Goal: Transaction & Acquisition: Purchase product/service

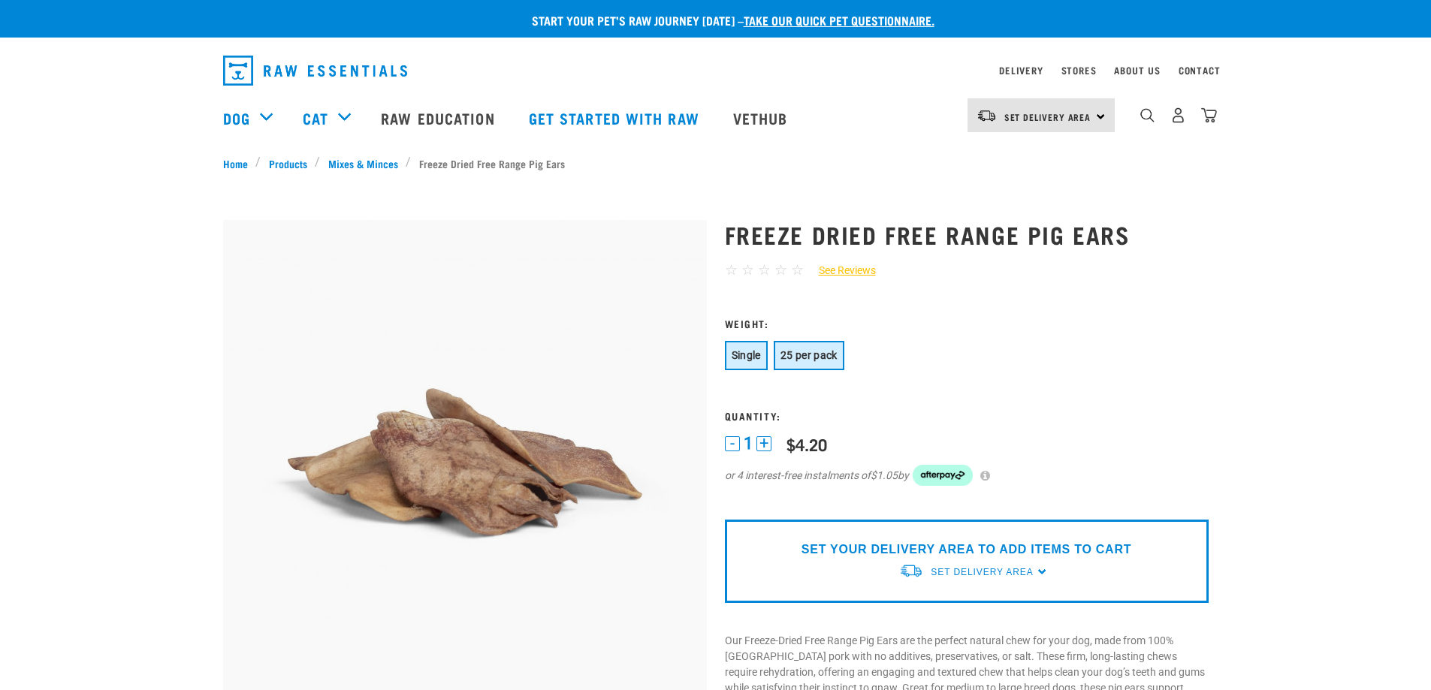
click at [805, 357] on span "25 per pack" at bounding box center [809, 355] width 57 height 12
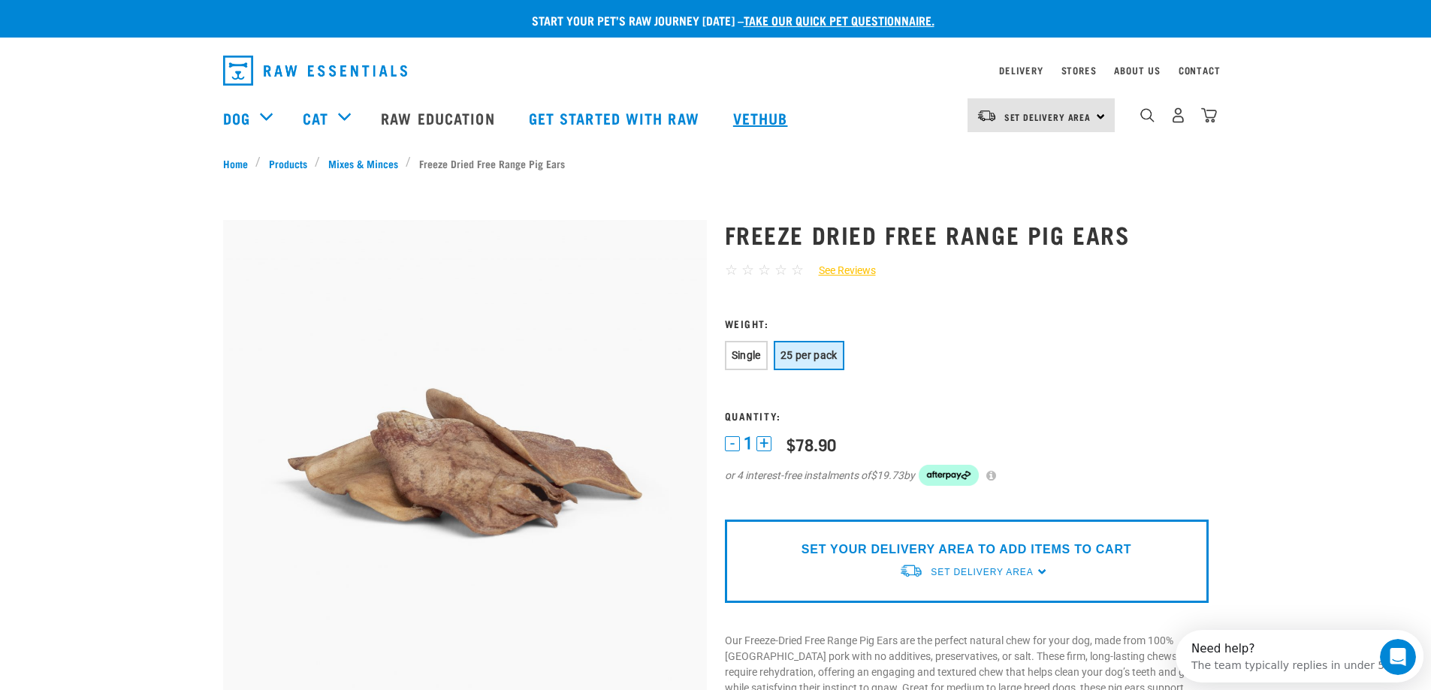
click at [749, 120] on link "Vethub" at bounding box center [762, 118] width 89 height 60
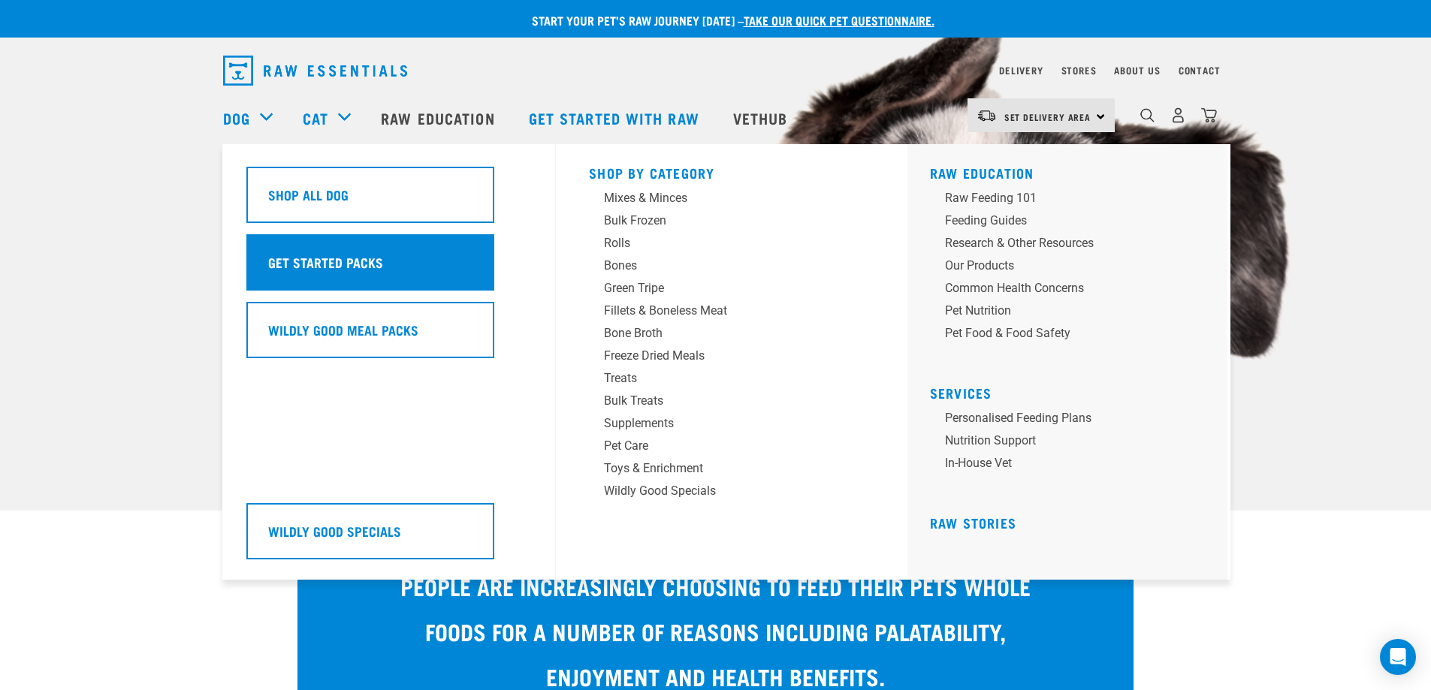
click at [307, 258] on h5 "Get Started Packs" at bounding box center [325, 262] width 115 height 20
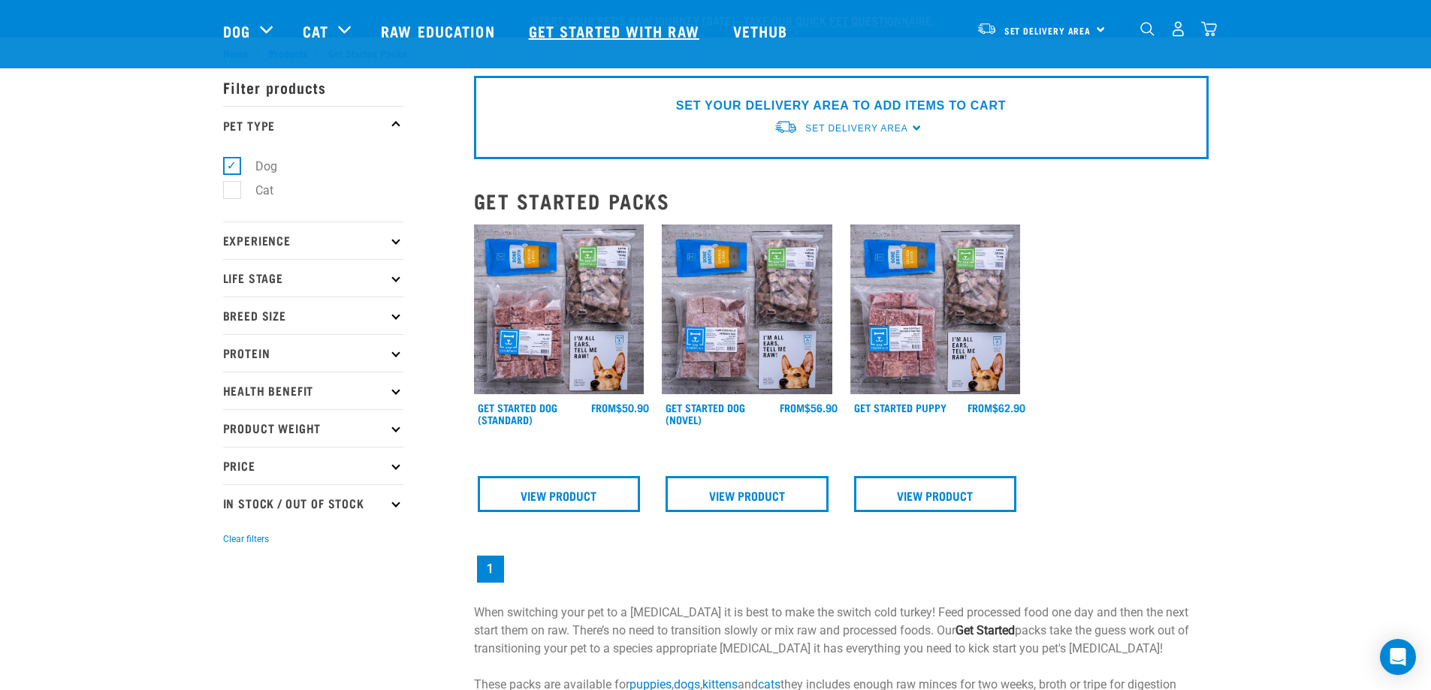
scroll to position [150, 0]
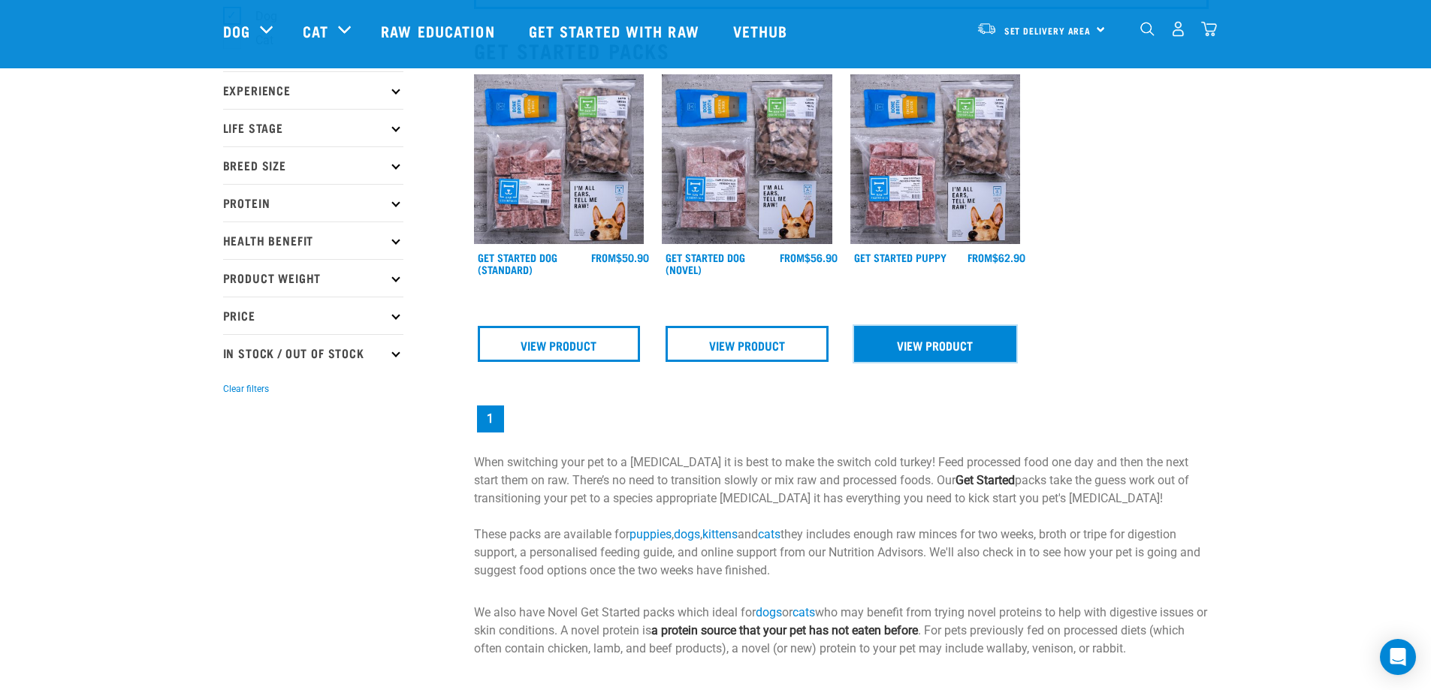
click at [916, 341] on link "View Product" at bounding box center [935, 344] width 163 height 36
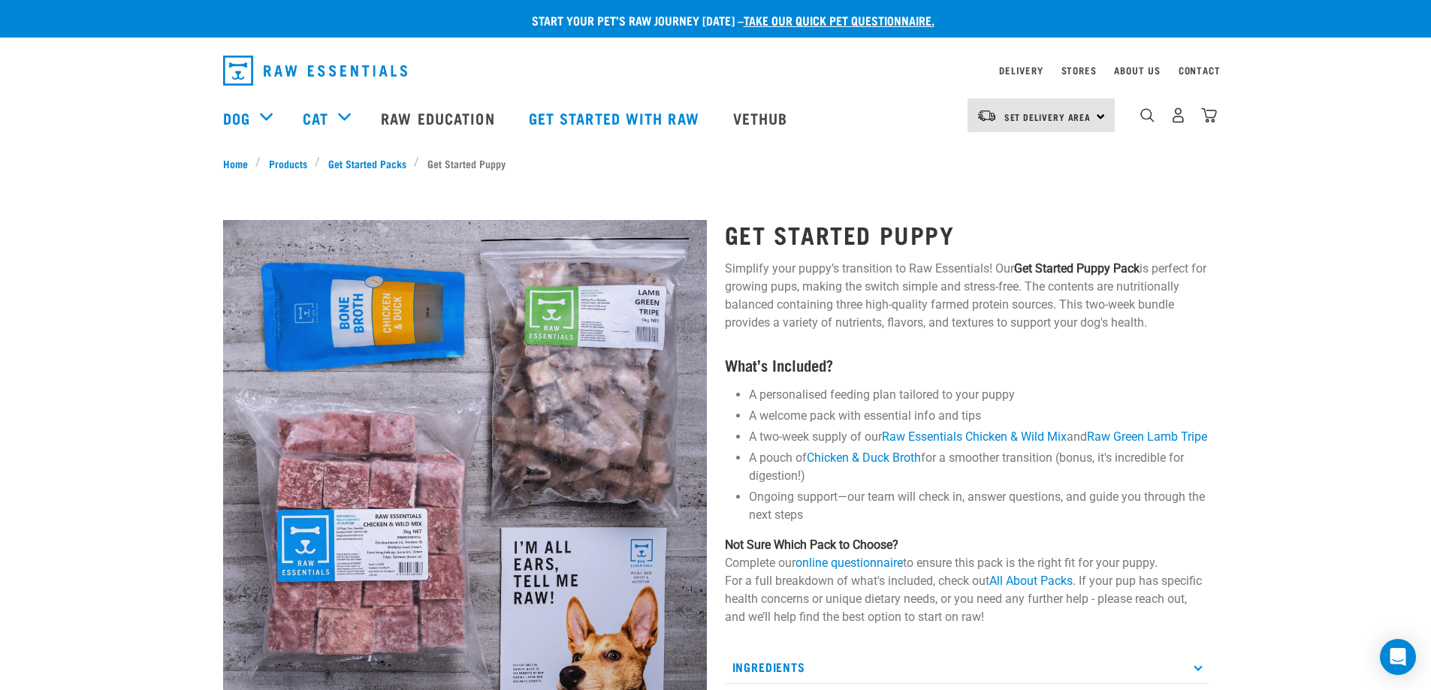
scroll to position [150, 0]
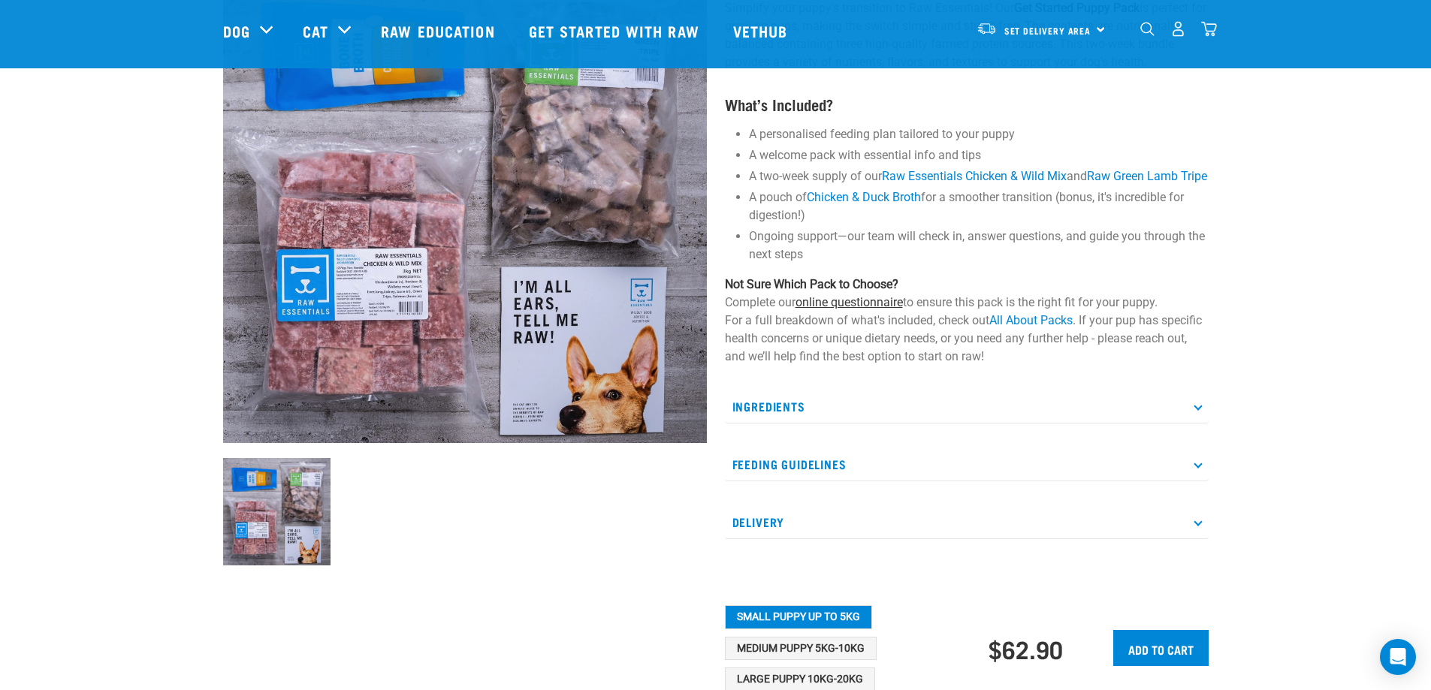
click at [820, 310] on link "online questionnaire" at bounding box center [849, 302] width 107 height 14
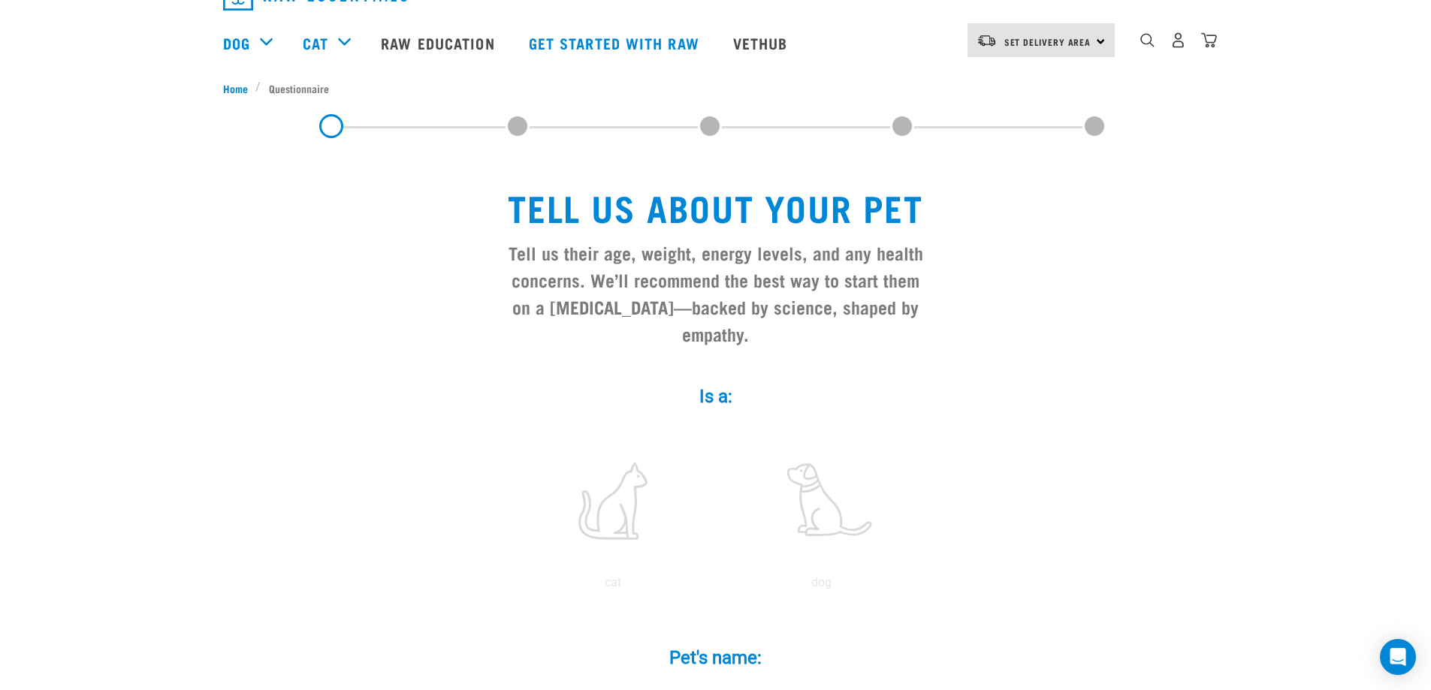
scroll to position [150, 0]
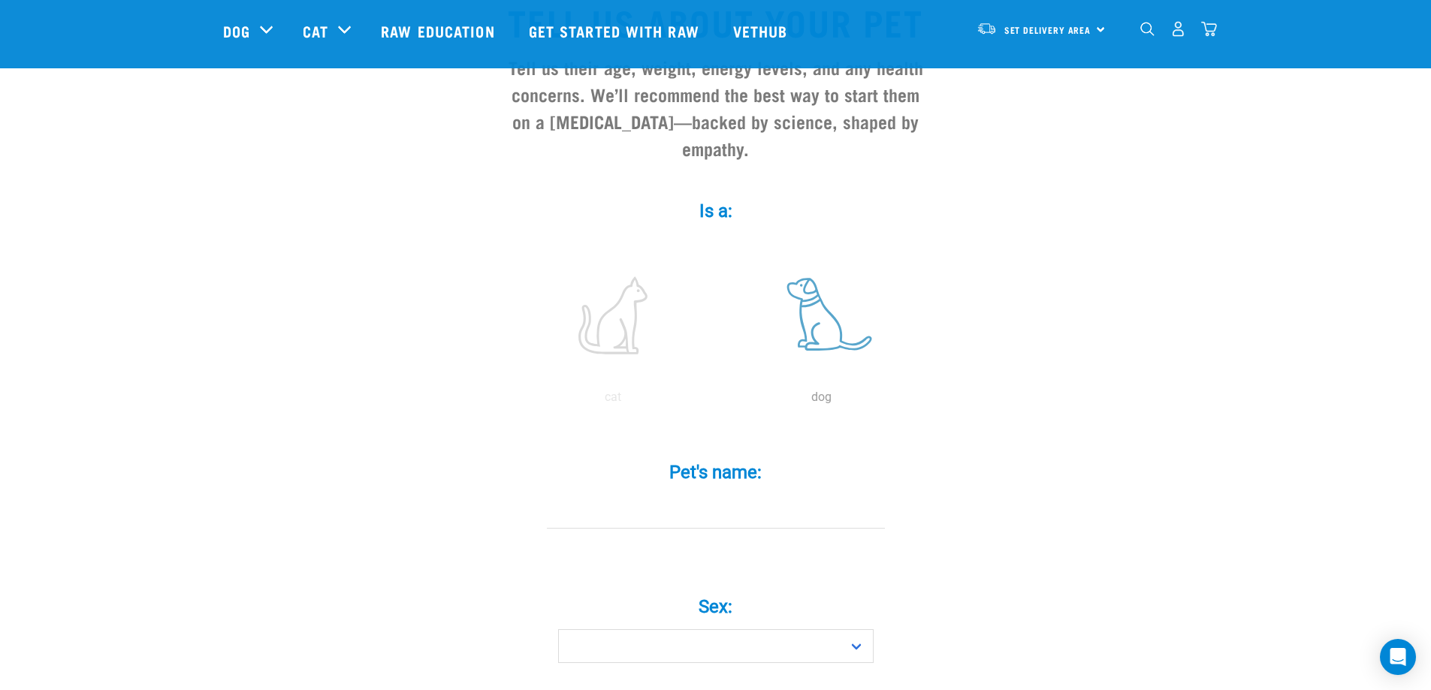
click at [822, 316] on label at bounding box center [822, 316] width 203 height 128
click at [718, 401] on input "radio" at bounding box center [718, 401] width 0 height 0
click at [733, 495] on input "Pet's name: *" at bounding box center [716, 512] width 338 height 34
type input "[PERSON_NAME]"
click at [704, 632] on select "Boy Girl" at bounding box center [716, 647] width 316 height 34
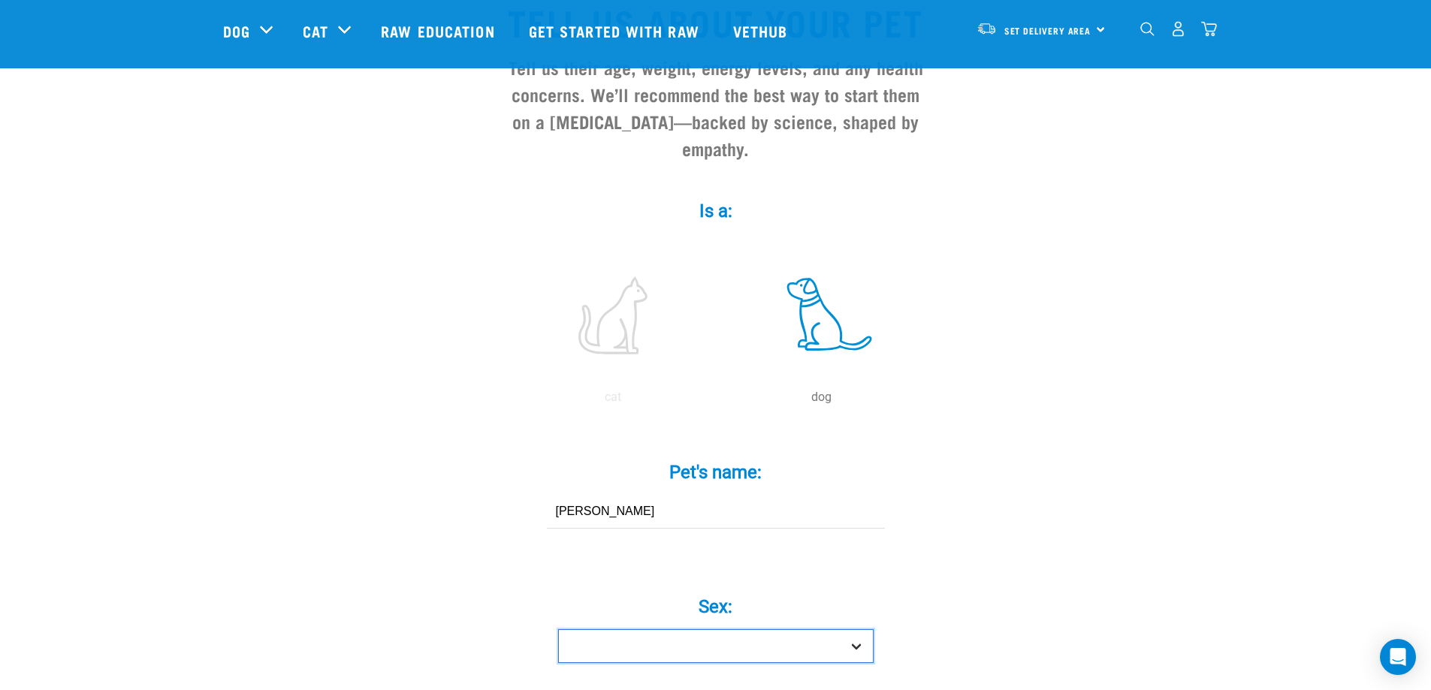
select select "girl"
click at [558, 630] on select "Boy Girl" at bounding box center [716, 647] width 316 height 34
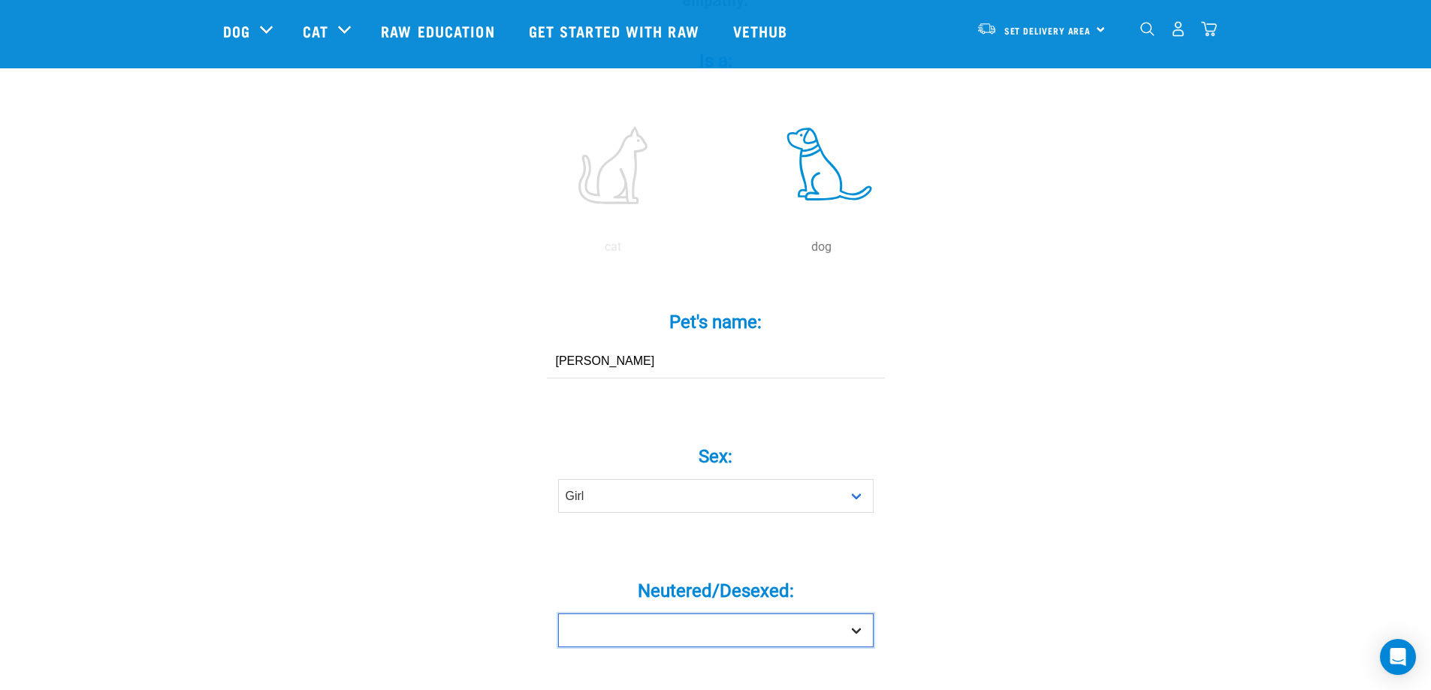
click at [739, 614] on select "Yes No" at bounding box center [716, 631] width 316 height 34
select select "no"
click at [558, 614] on select "Yes No" at bounding box center [716, 631] width 316 height 34
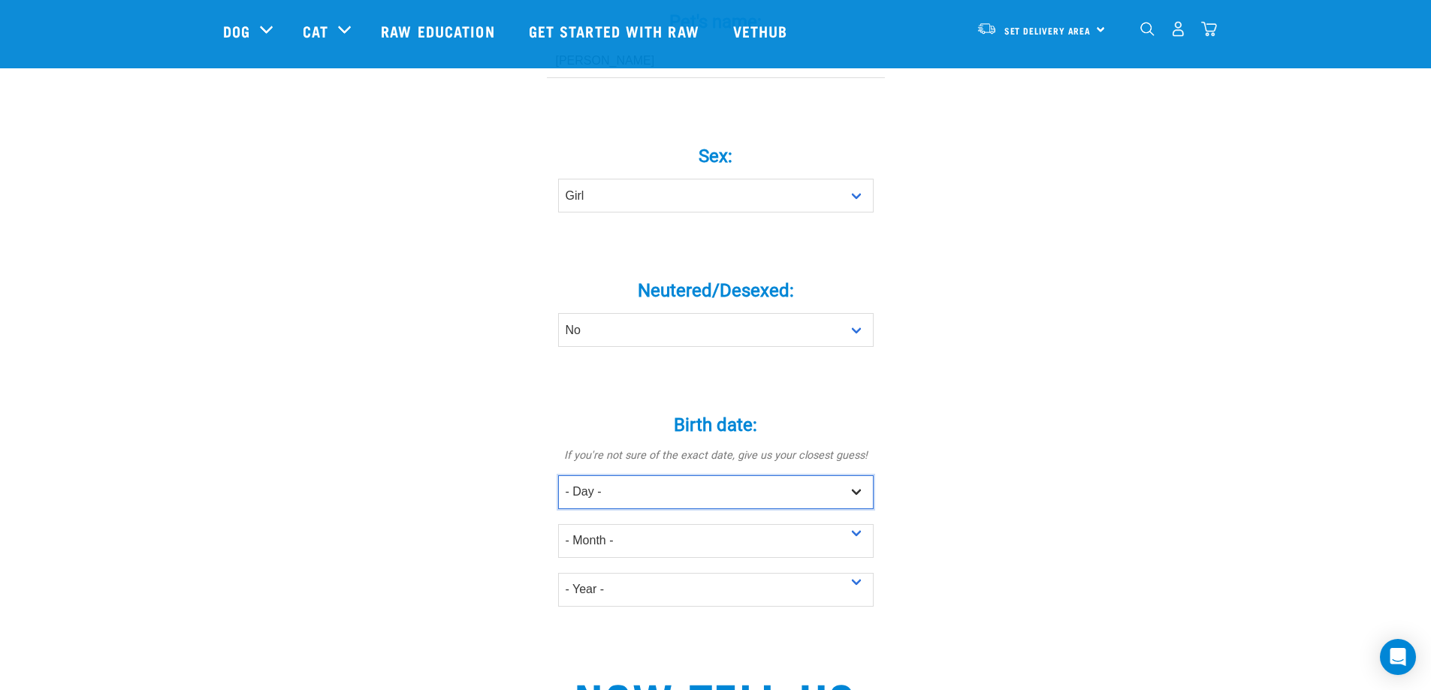
click at [773, 476] on select "- Day - 1 2 3 4 5 6 7 8 9 10 11 12 13 14 15 16 17 18 19 20 21 22 23 24 25 26 27" at bounding box center [716, 493] width 316 height 34
select select "14"
click at [558, 476] on select "- Day - 1 2 3 4 5 6 7 8 9 10 11 12 13 14 15 16 17 18 19 20 21 22 23 24 25 26 27" at bounding box center [716, 493] width 316 height 34
click at [648, 524] on select "- Month - January February March April May June July August September October N…" at bounding box center [716, 541] width 316 height 34
select select "April"
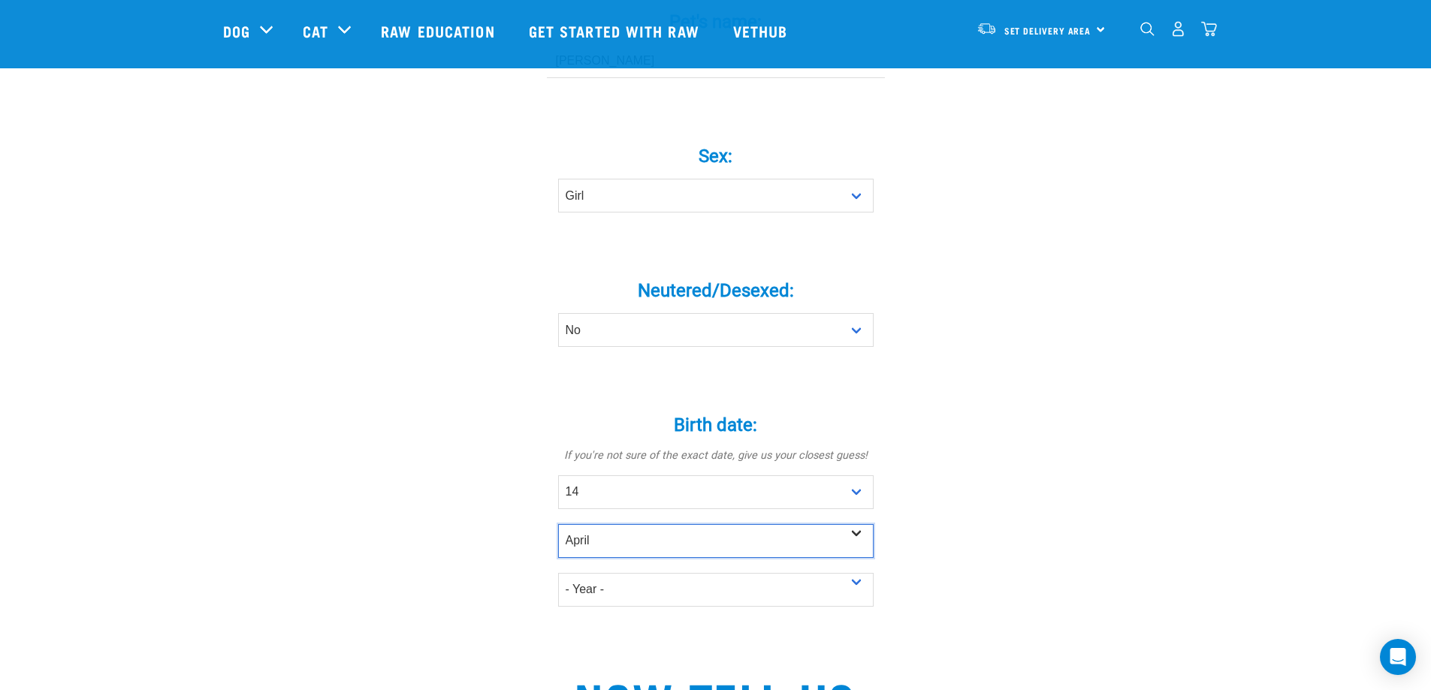
click at [558, 524] on select "- Month - January February March April May June July August September October N…" at bounding box center [716, 541] width 316 height 34
click at [635, 573] on select "- Year - 2025 2024 2023 2022 2021 2020 2019 2018 2017 2016 2015 2014 2013 2012" at bounding box center [716, 590] width 316 height 34
select select "2025"
click at [558, 573] on select "- Year - 2025 2024 2023 2022 2021 2020 2019 2018 2017 2016 2015 2014 2013 2012" at bounding box center [716, 590] width 316 height 34
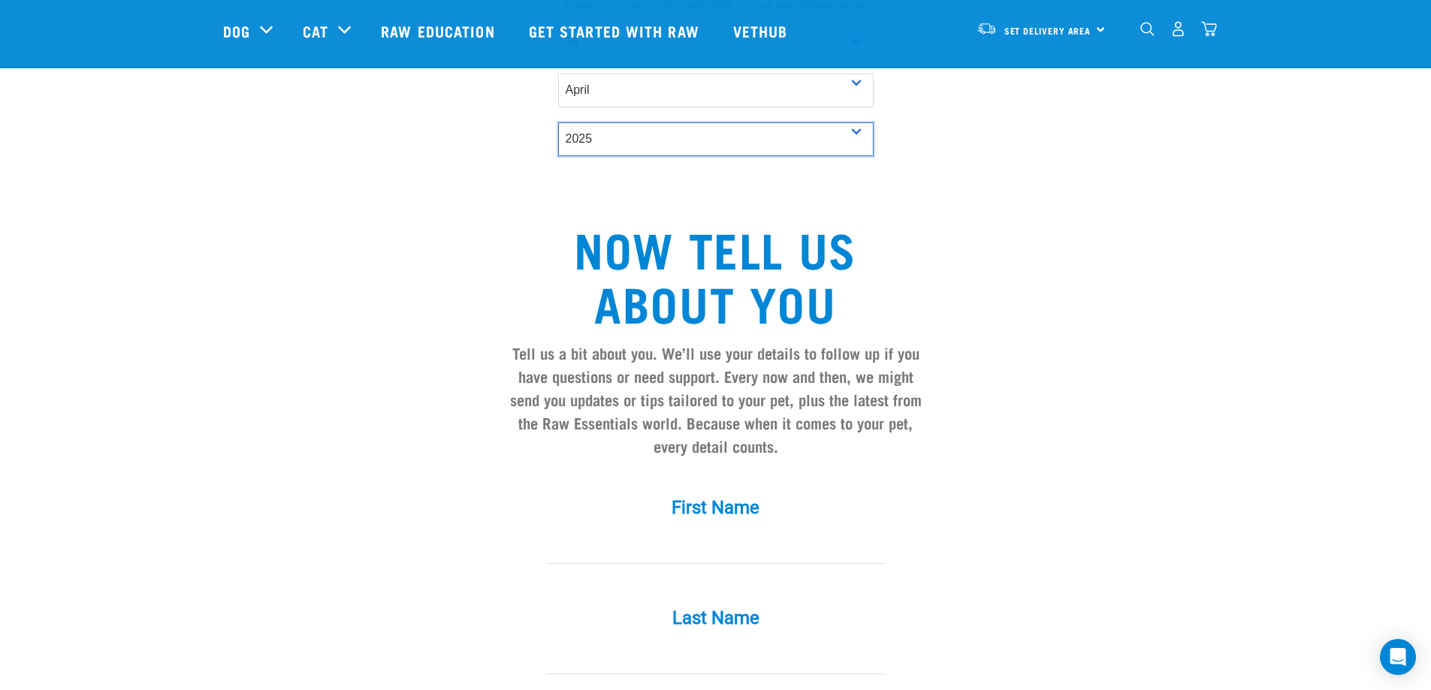
scroll to position [1127, 0]
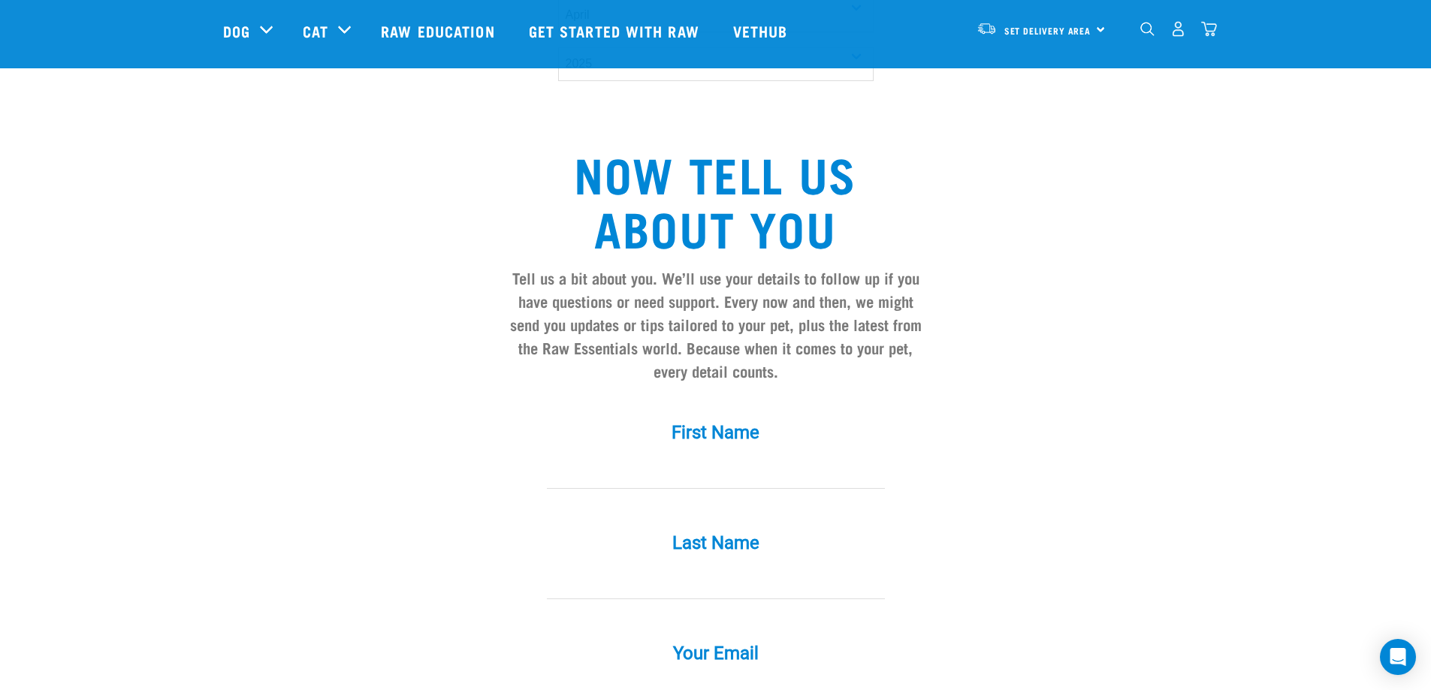
click at [793, 455] on input "First Name *" at bounding box center [716, 472] width 338 height 34
type input "Steph"
type input "Horne"
type input "[EMAIL_ADDRESS][DOMAIN_NAME]"
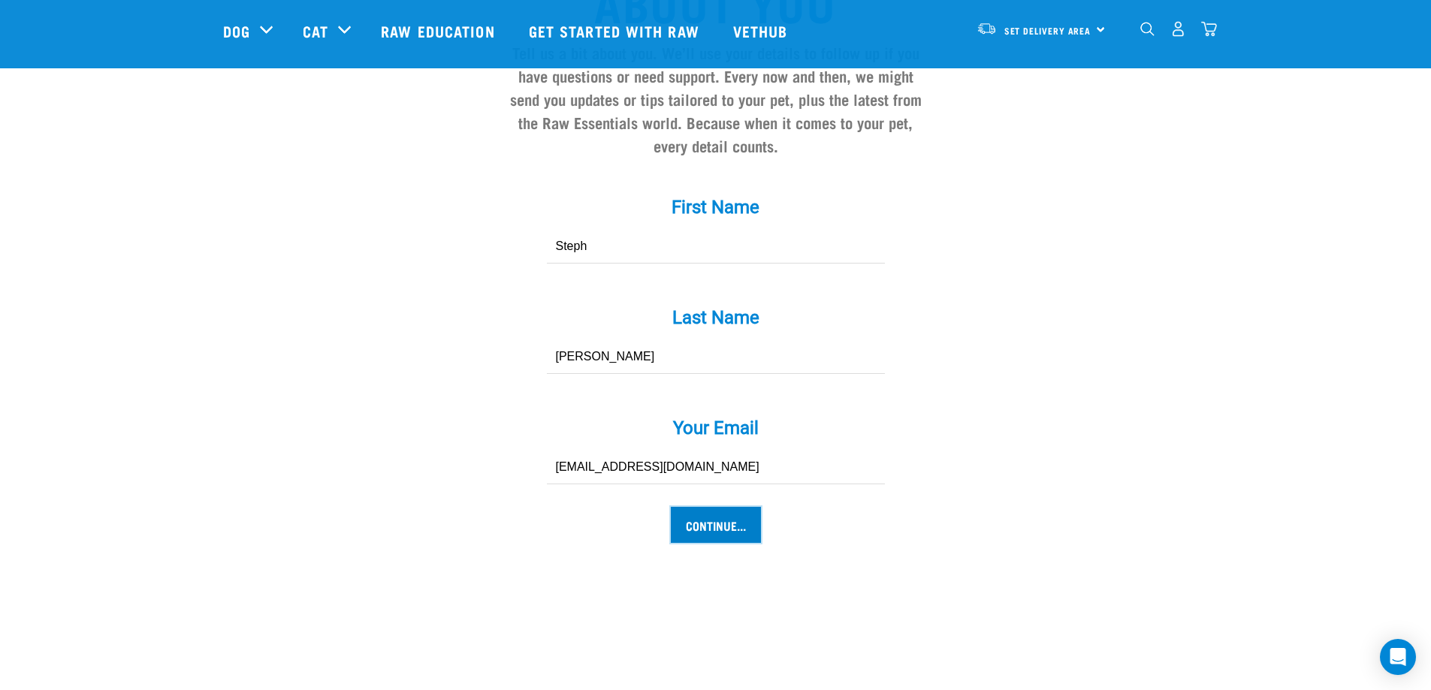
click at [706, 507] on input "Continue..." at bounding box center [716, 525] width 90 height 36
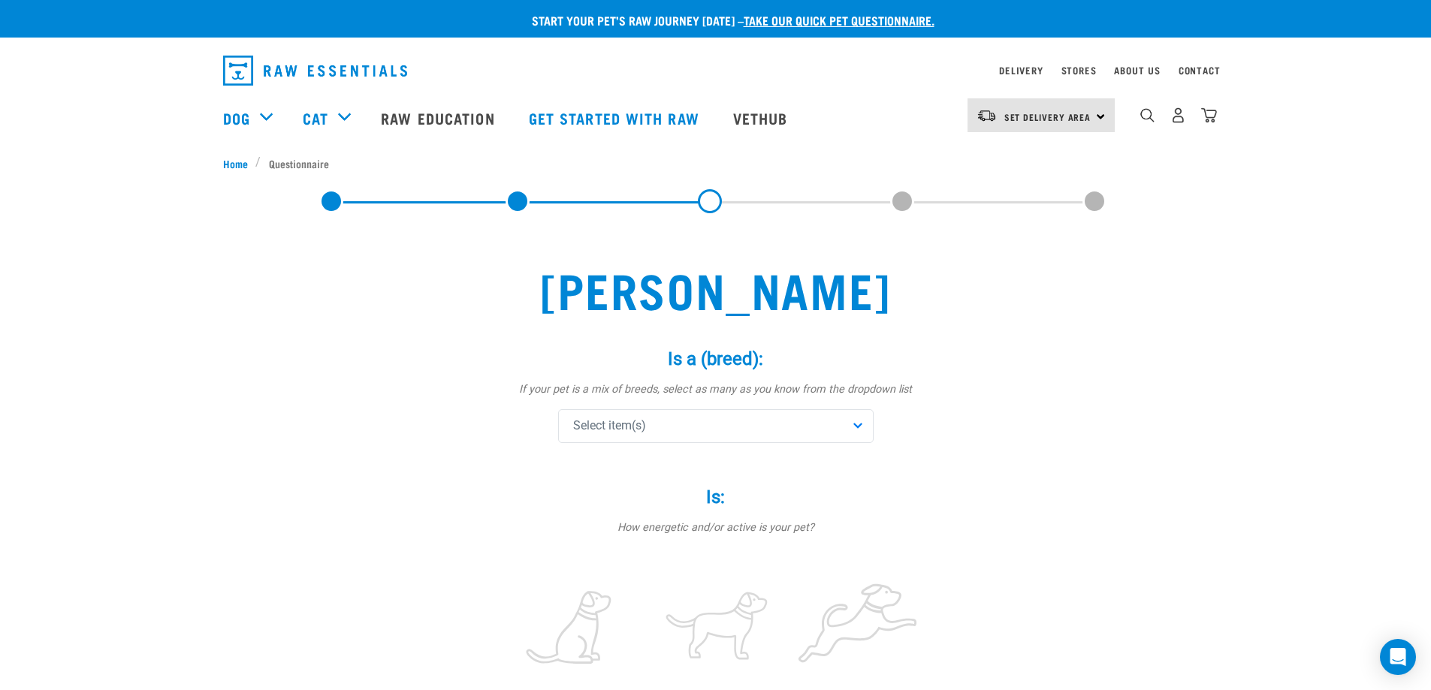
click at [698, 435] on div "Select item(s)" at bounding box center [716, 426] width 316 height 34
click at [701, 467] on input "text" at bounding box center [716, 468] width 308 height 34
type input "dal"
click at [579, 530] on span at bounding box center [577, 532] width 12 height 12
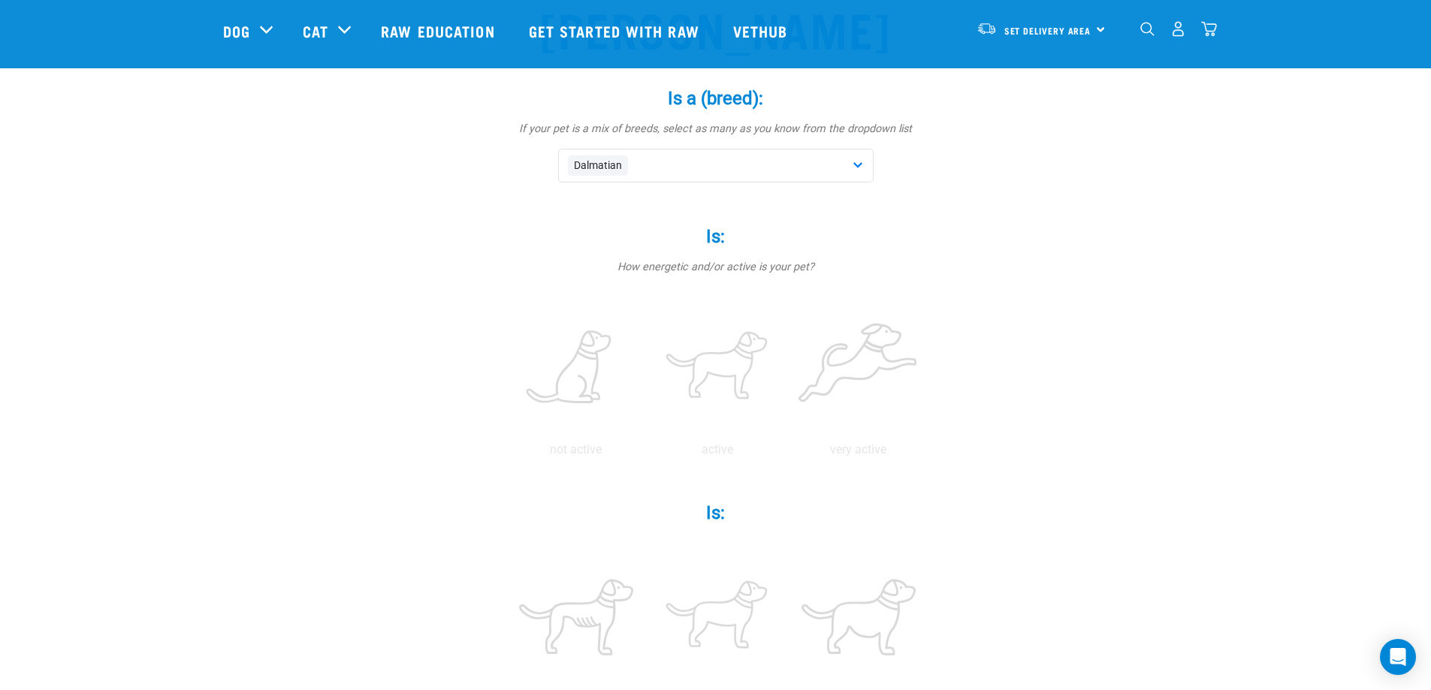
scroll to position [225, 0]
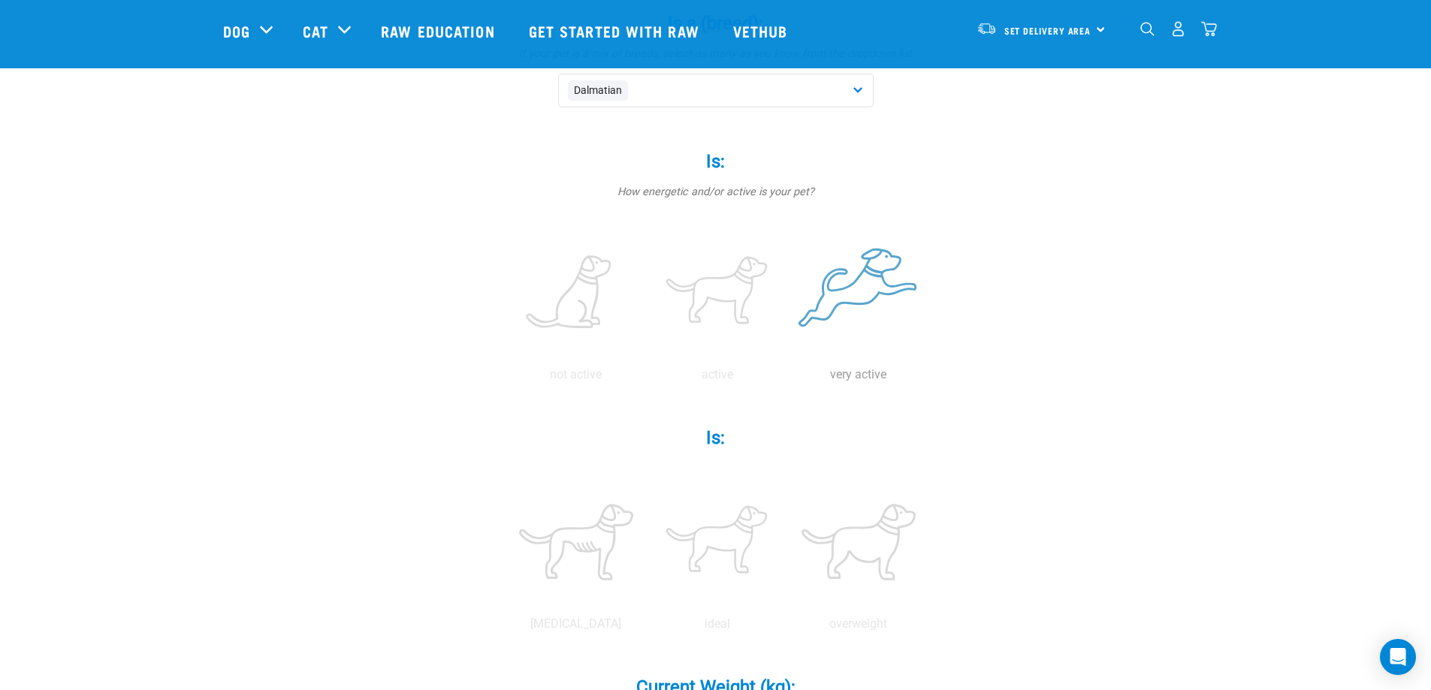
click at [835, 299] on label at bounding box center [858, 293] width 135 height 128
click at [788, 379] on input "radio" at bounding box center [788, 379] width 0 height 0
click at [704, 548] on label at bounding box center [717, 543] width 135 height 128
click at [647, 628] on input "radio" at bounding box center [647, 628] width 0 height 0
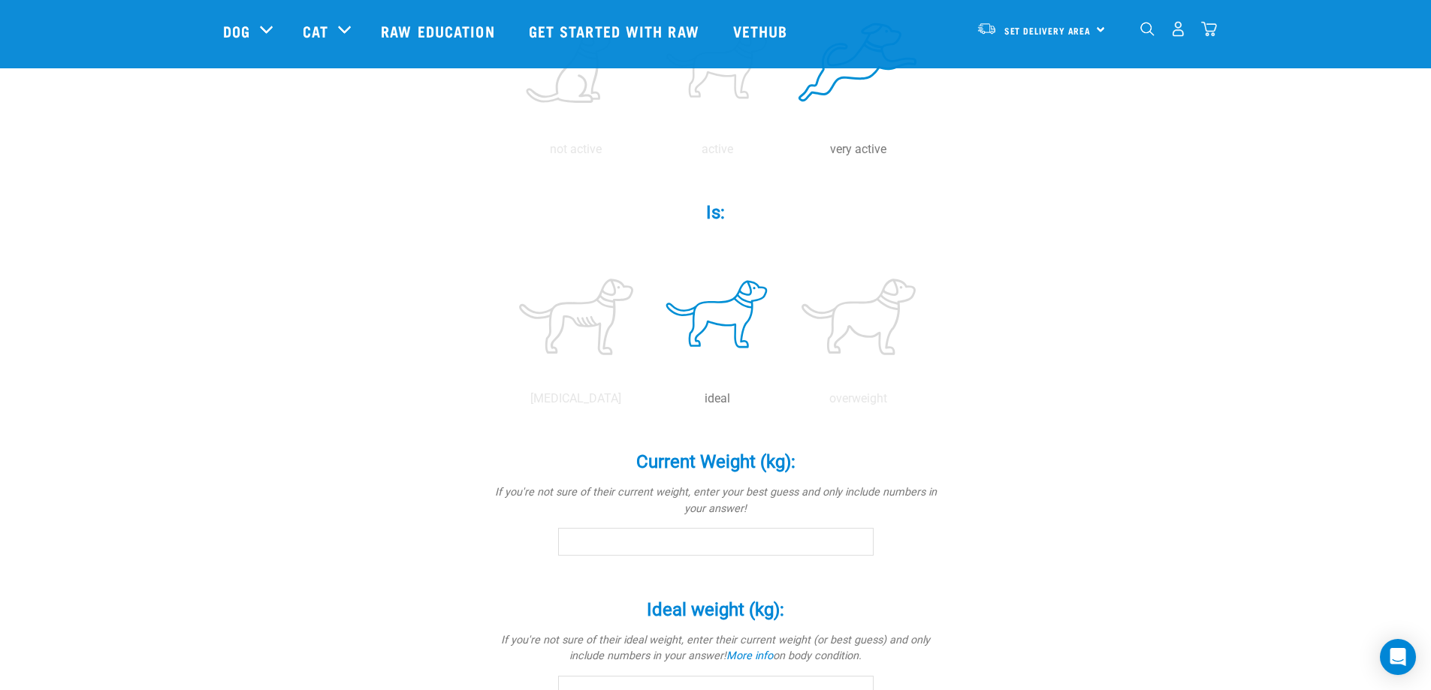
click at [690, 540] on input "Current Weight (kg): *" at bounding box center [716, 541] width 316 height 27
type input "11.5"
click at [691, 571] on div "Current Weight (kg): * If you're not sure of their current weight, enter your b…" at bounding box center [716, 505] width 451 height 148
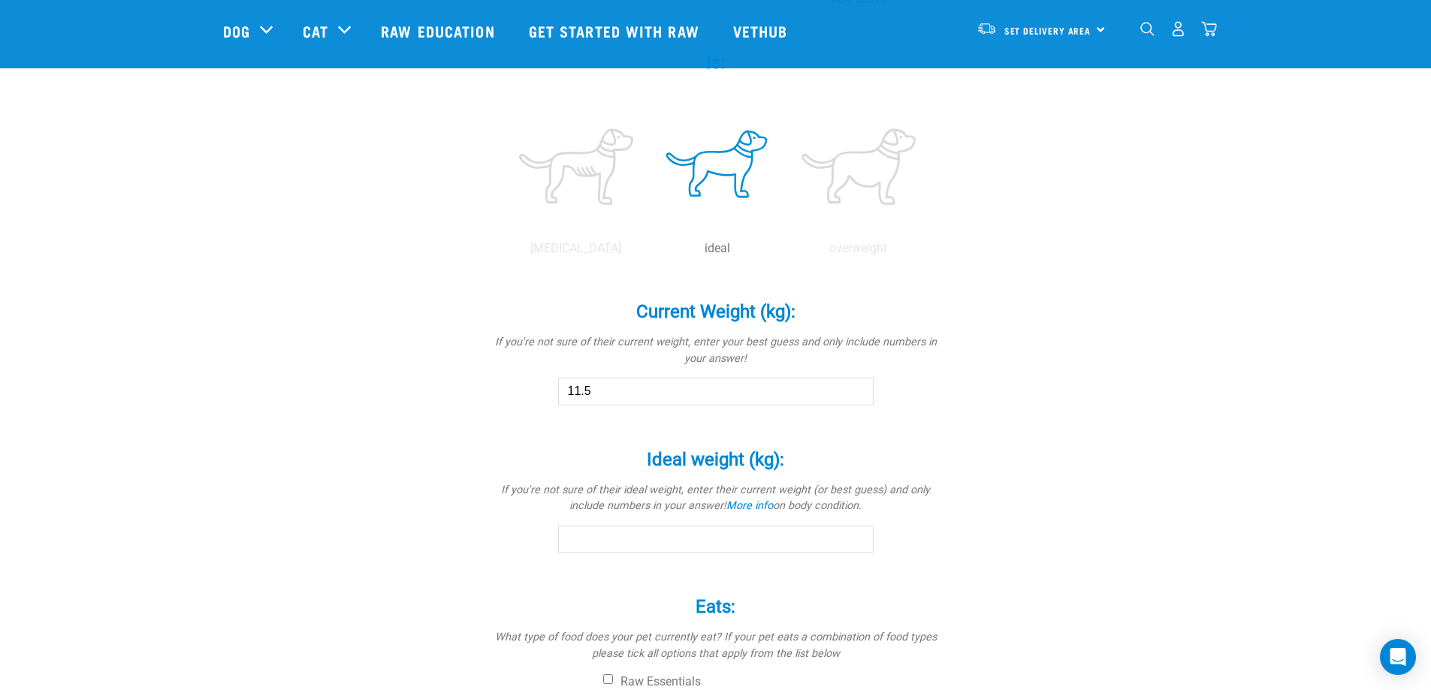
click at [693, 543] on input "Ideal weight (kg): *" at bounding box center [716, 539] width 316 height 27
type input "24"
click at [657, 589] on div "Eats: * What type of food does your pet currently eat? If your pet eats a combi…" at bounding box center [716, 703] width 451 height 255
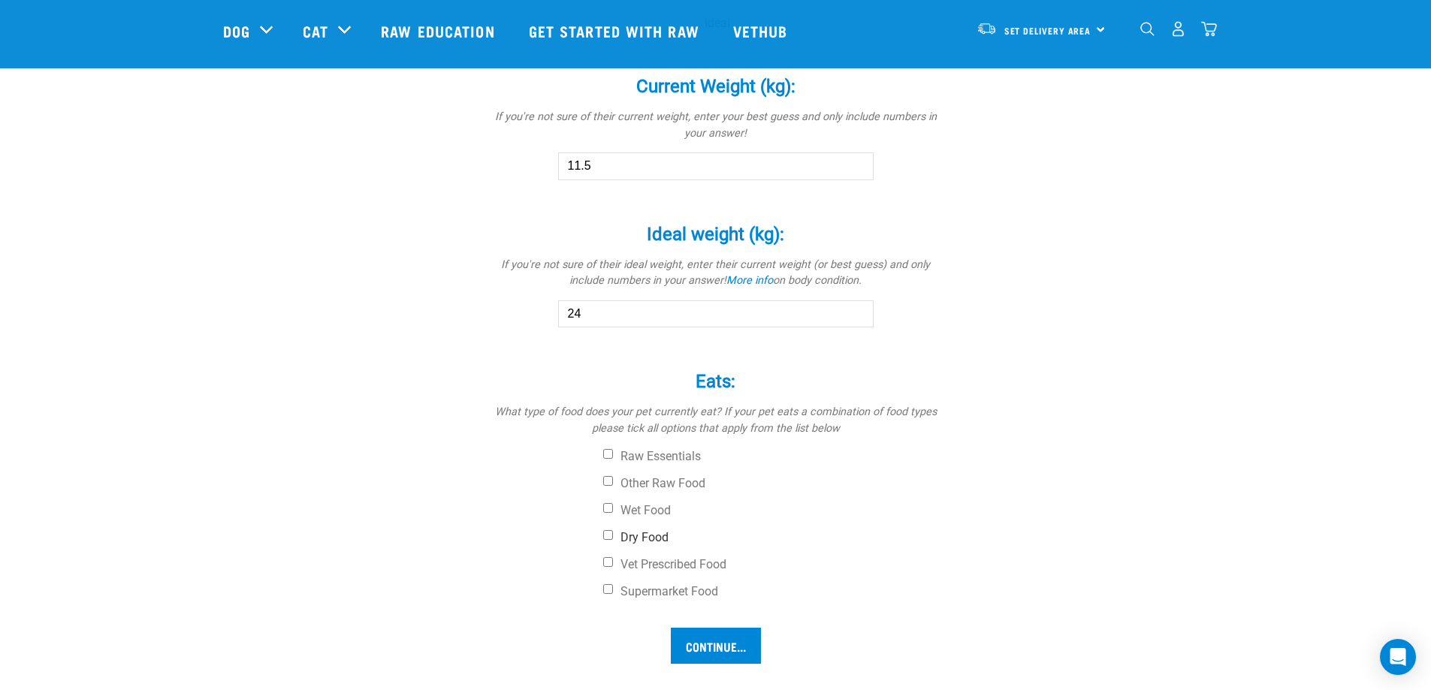
click at [608, 536] on input "Dry Food" at bounding box center [608, 535] width 10 height 10
checkbox input "true"
click at [697, 649] on input "Continue..." at bounding box center [716, 646] width 90 height 36
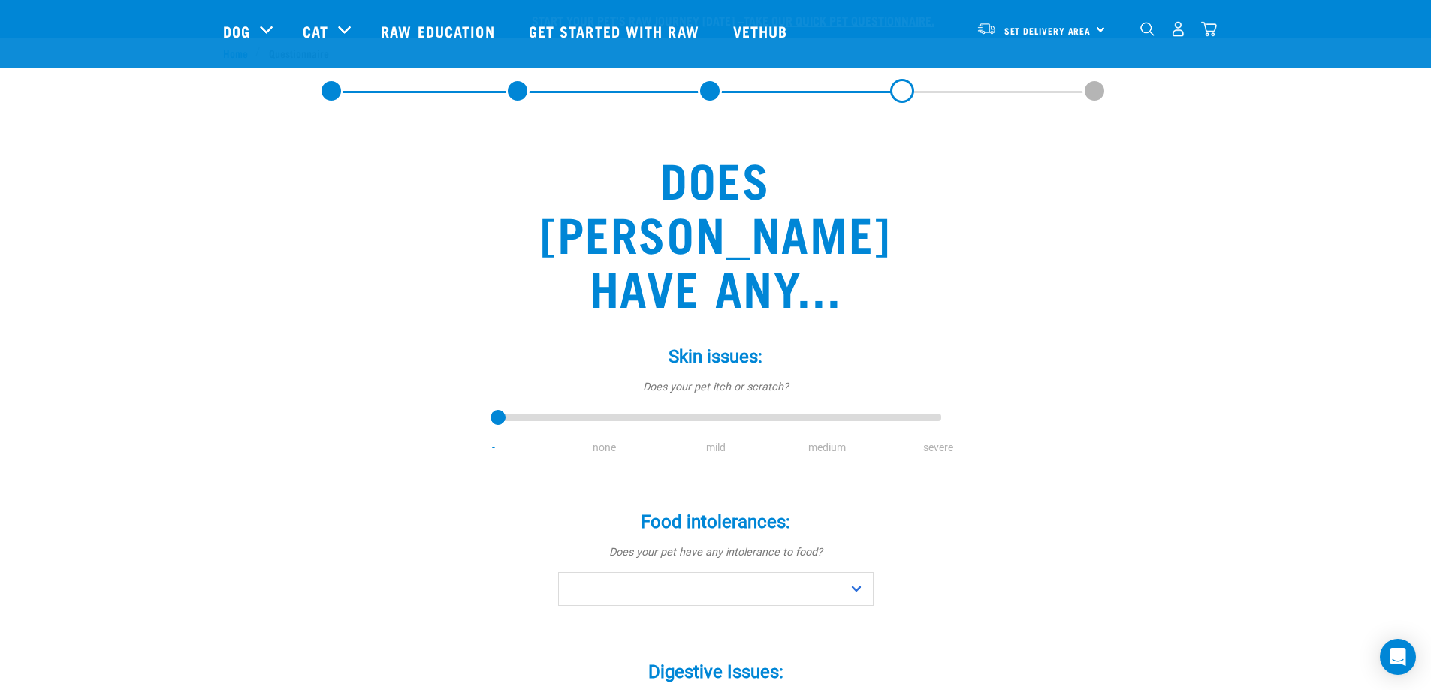
scroll to position [225, 0]
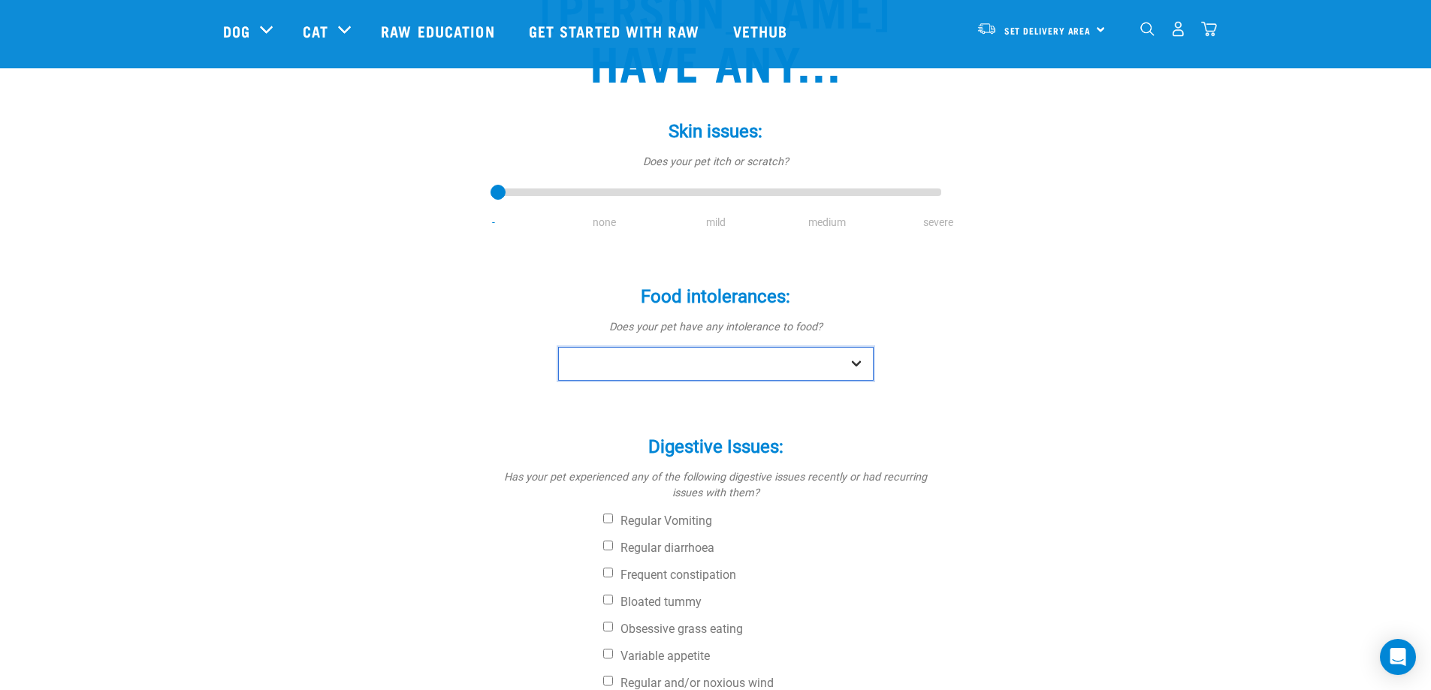
click at [627, 347] on select "No Yes" at bounding box center [716, 364] width 316 height 34
select select "no"
click at [558, 347] on select "No Yes" at bounding box center [716, 364] width 316 height 34
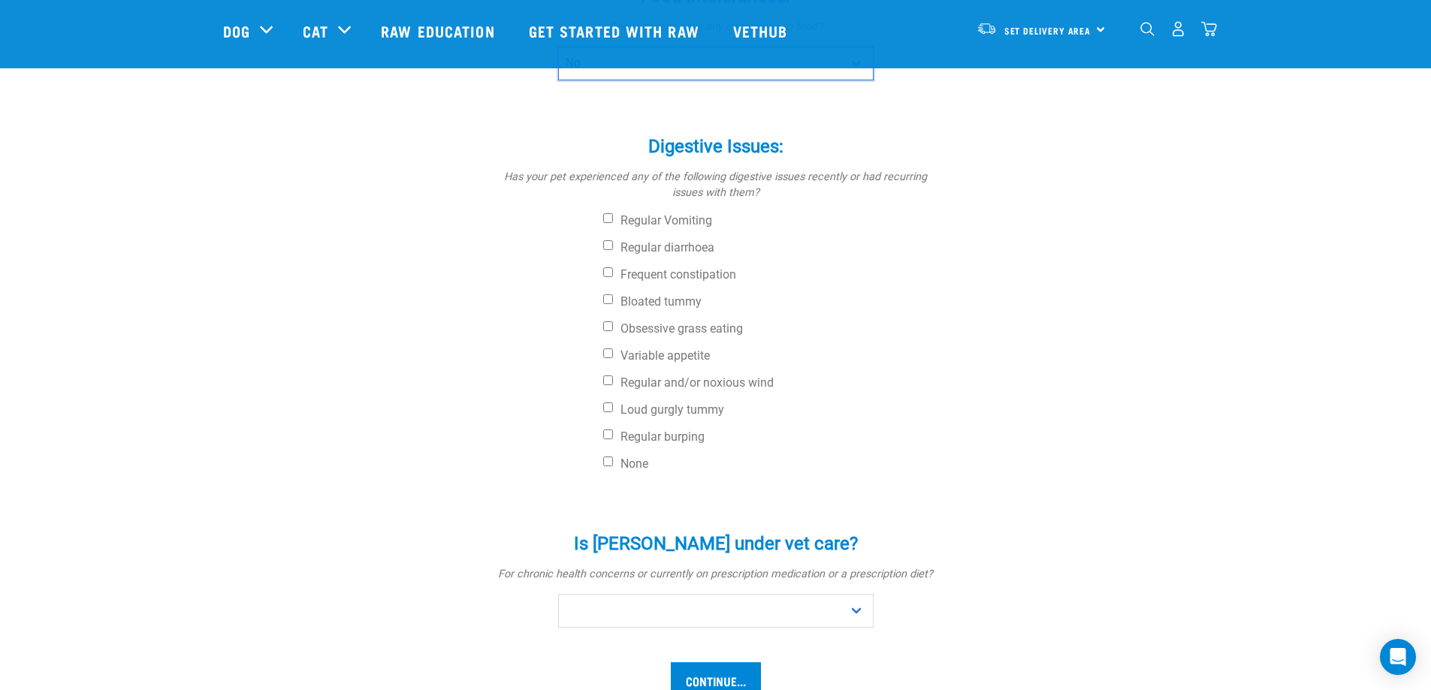
scroll to position [676, 0]
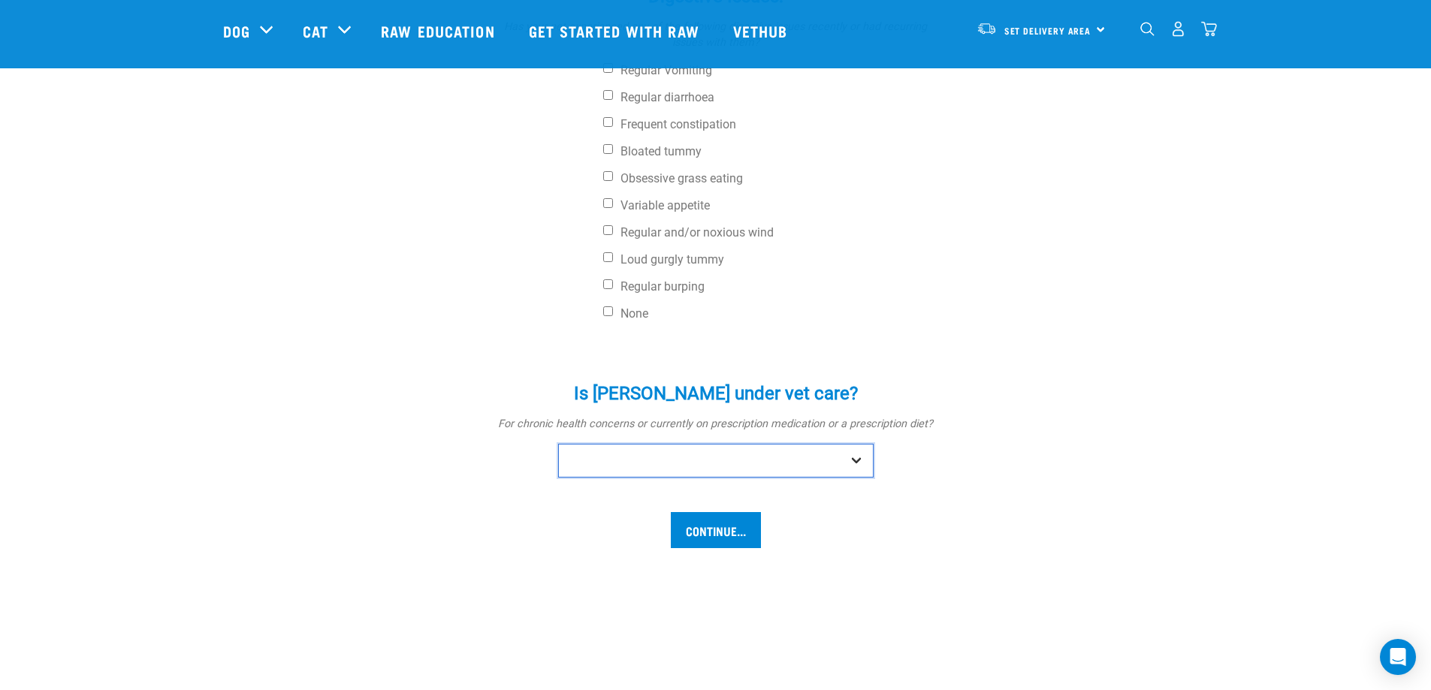
click at [609, 444] on select "No Yes" at bounding box center [716, 461] width 316 height 34
select select "no"
click at [558, 444] on select "No Yes" at bounding box center [716, 461] width 316 height 34
click at [693, 512] on input "Continue..." at bounding box center [716, 530] width 90 height 36
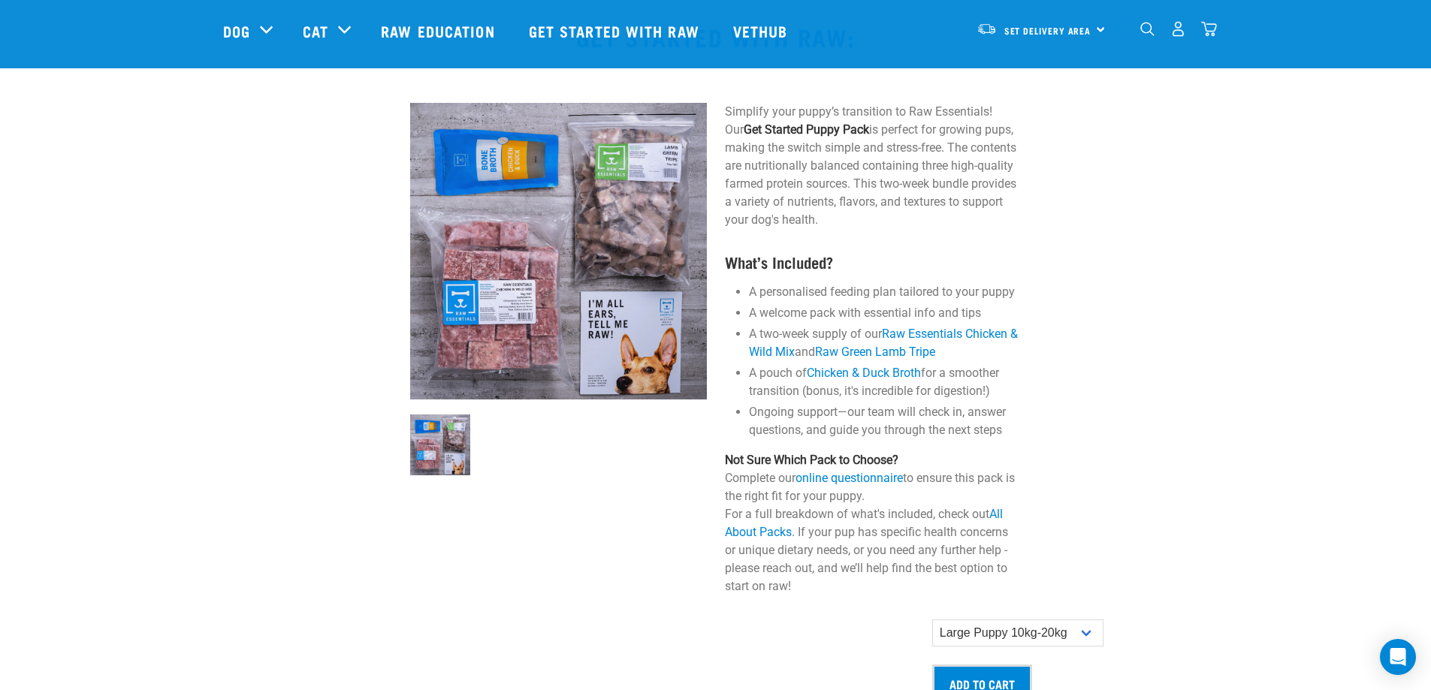
scroll to position [1052, 0]
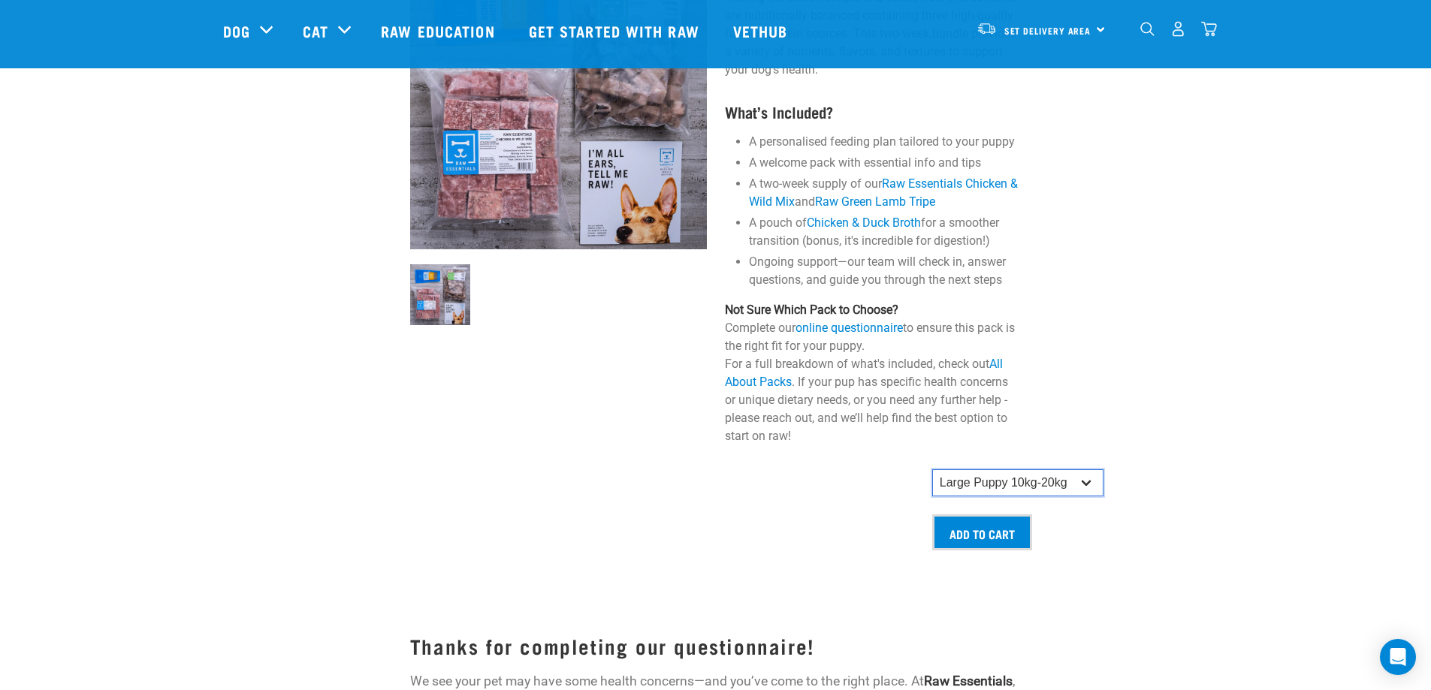
click at [976, 481] on select "Small Puppy up to 5kg Medium Puppy 5kg-10kg Large Puppy 10kg-20kg" at bounding box center [1017, 483] width 171 height 27
click at [977, 481] on select "Small Puppy up to 5kg Medium Puppy 5kg-10kg Large Puppy 10kg-20kg" at bounding box center [1017, 483] width 171 height 27
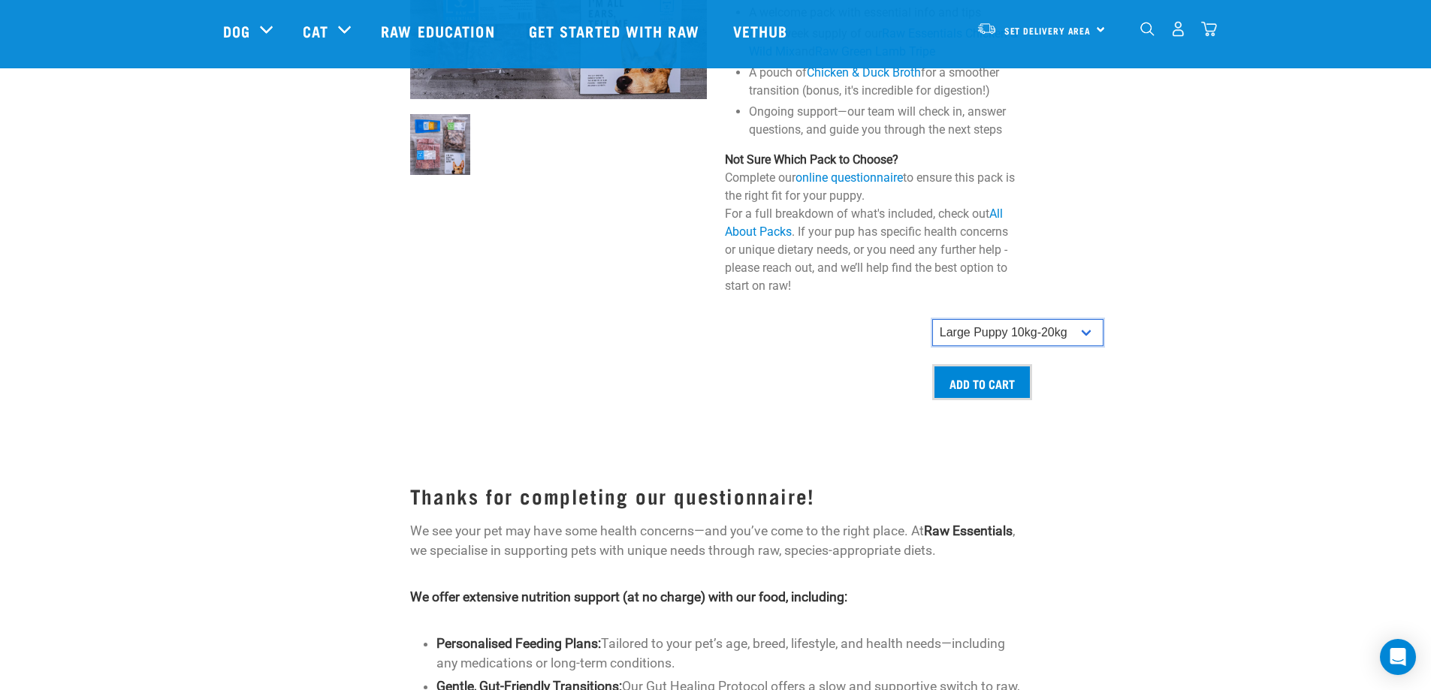
scroll to position [1277, 0]
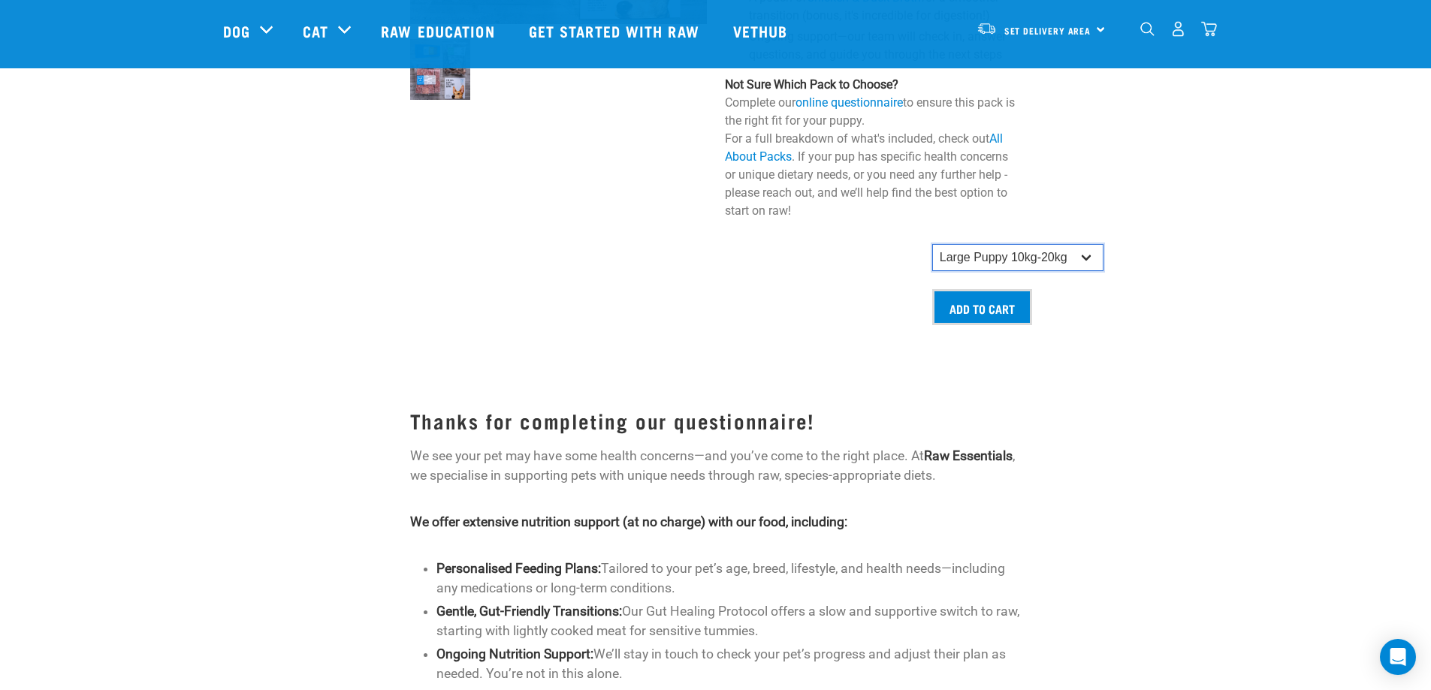
click at [974, 251] on select "Small Puppy up to 5kg Medium Puppy 5kg-10kg Large Puppy 10kg-20kg" at bounding box center [1017, 257] width 171 height 27
click at [932, 244] on select "Small Puppy up to 5kg Medium Puppy 5kg-10kg Large Puppy 10kg-20kg" at bounding box center [1017, 257] width 171 height 27
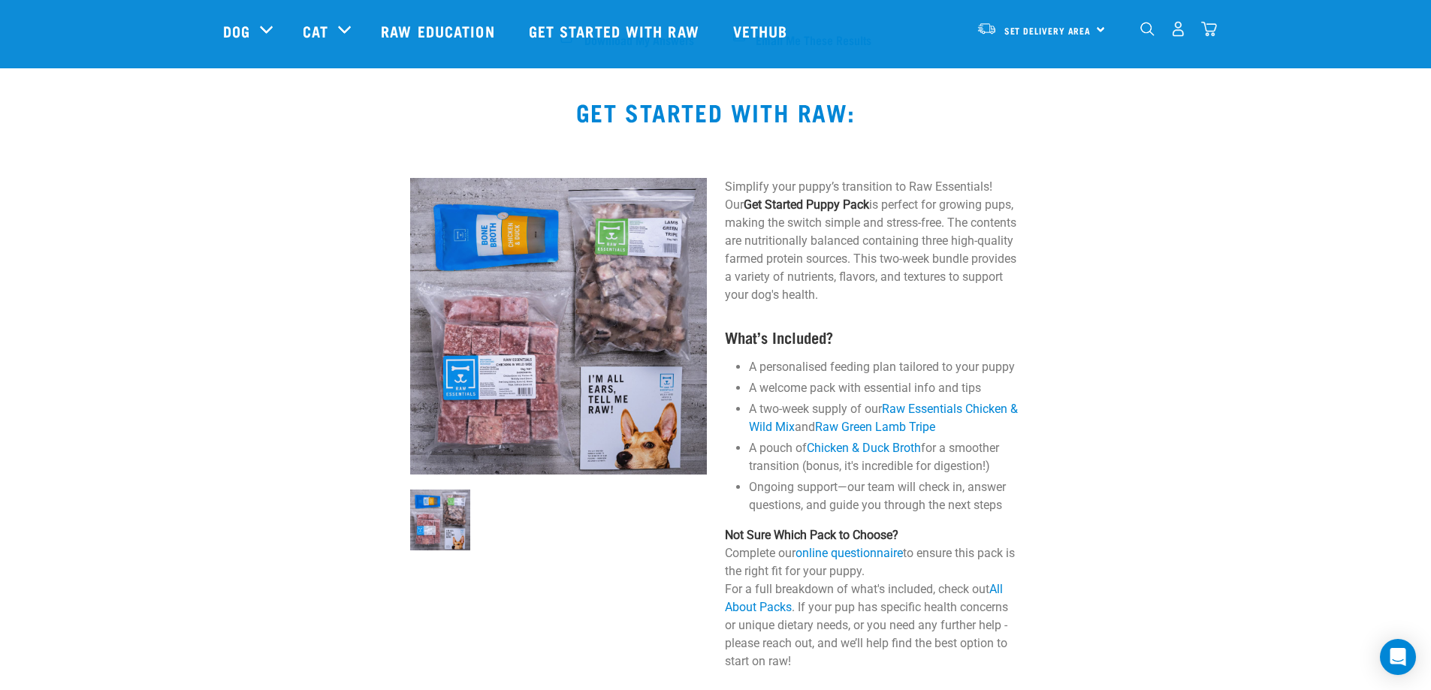
scroll to position [1052, 0]
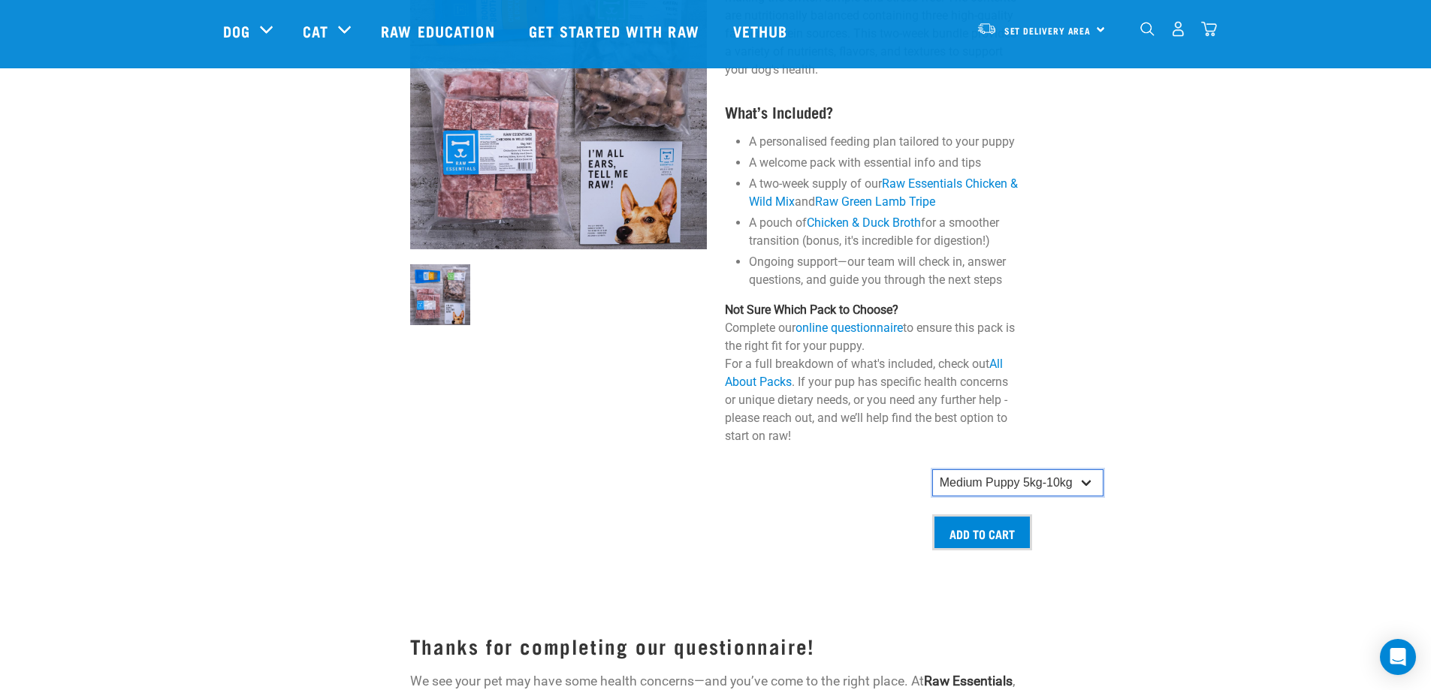
click at [962, 478] on select "Small Puppy up to 5kg Medium Puppy 5kg-10kg Large Puppy 10kg-20kg" at bounding box center [1017, 483] width 171 height 27
select select "19645"
click at [932, 470] on select "Small Puppy up to 5kg Medium Puppy 5kg-10kg Large Puppy 10kg-20kg" at bounding box center [1017, 483] width 171 height 27
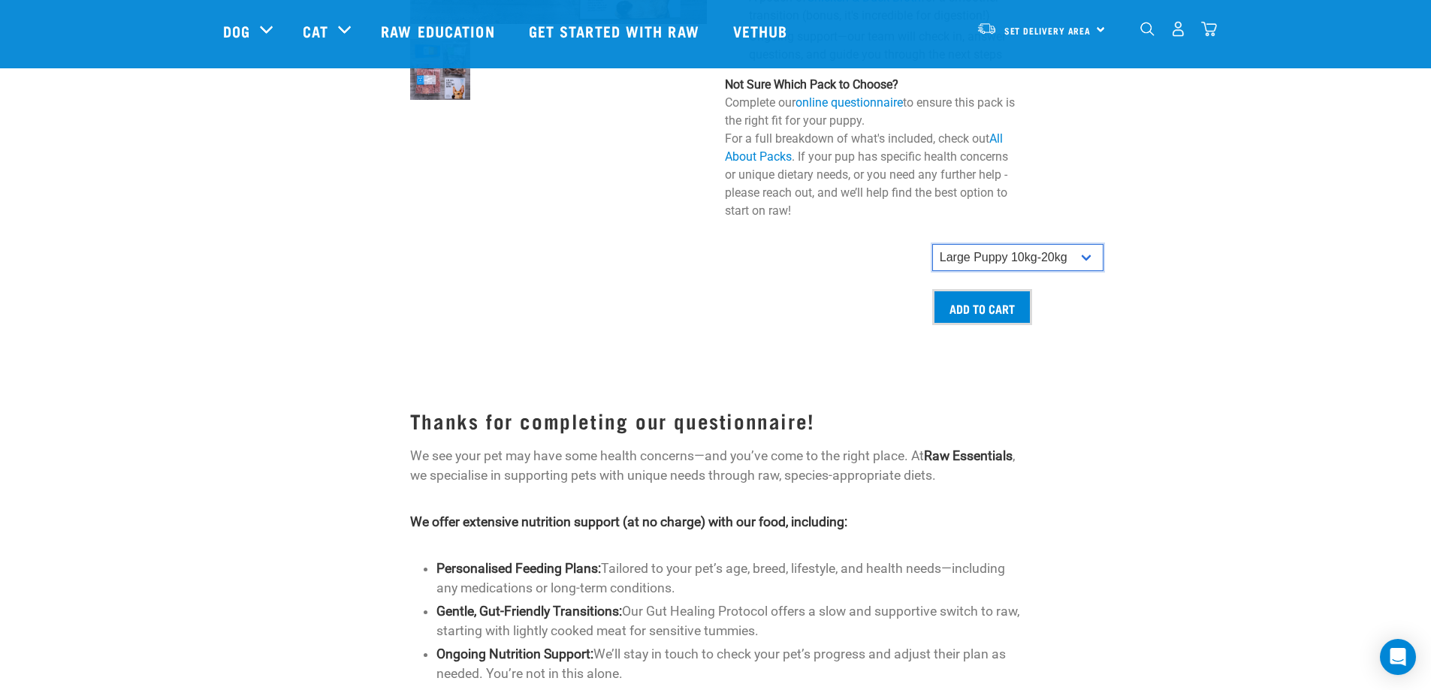
scroll to position [826, 0]
